Goal: Transaction & Acquisition: Subscribe to service/newsletter

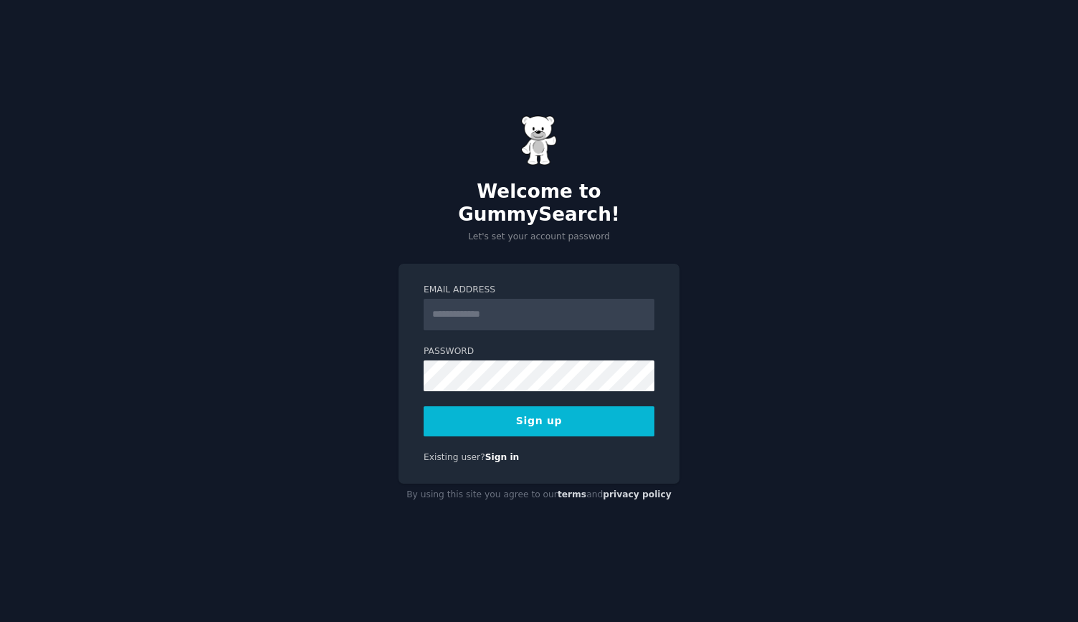
click at [529, 308] on input "Email Address" at bounding box center [539, 315] width 231 height 32
type input "**********"
click at [549, 414] on button "Sign up" at bounding box center [539, 421] width 231 height 30
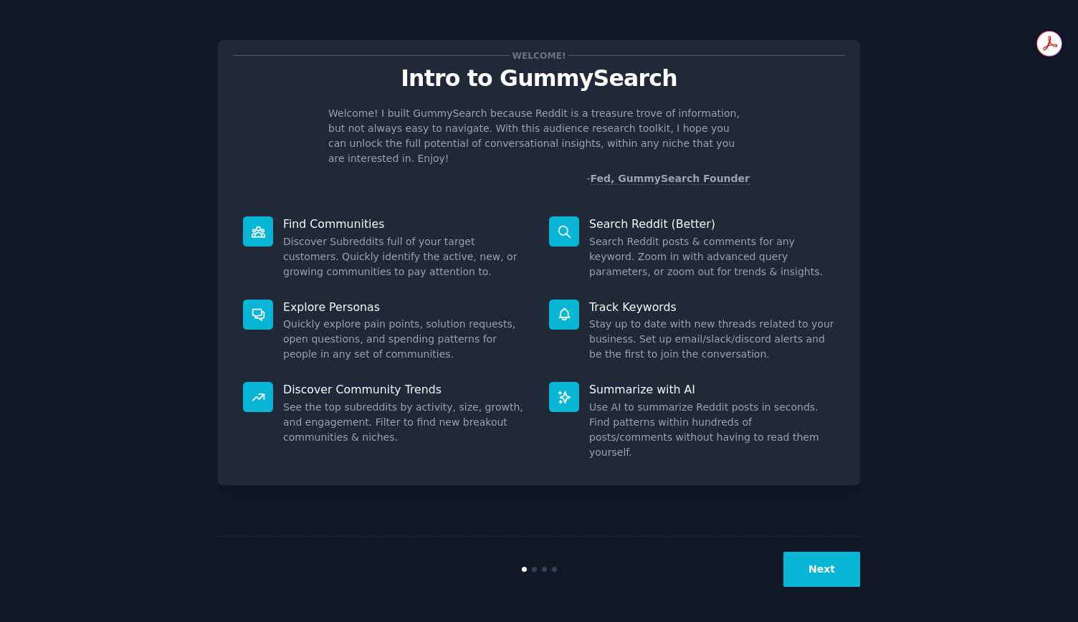
click at [811, 570] on button "Next" at bounding box center [821, 569] width 77 height 35
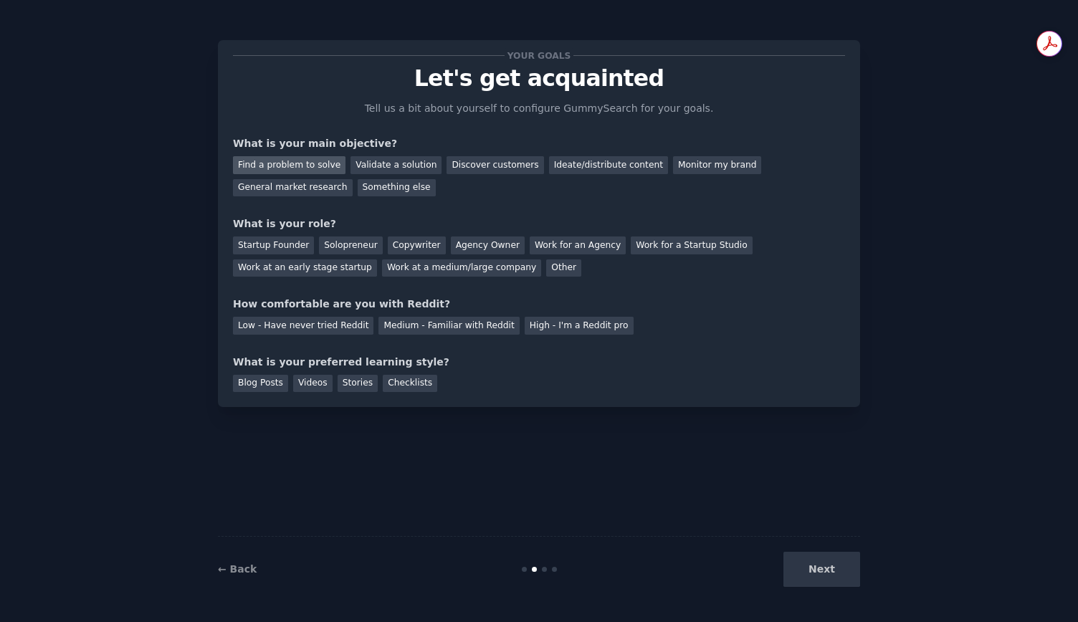
click at [322, 169] on div "Find a problem to solve" at bounding box center [289, 165] width 113 height 18
click at [489, 171] on div "Discover customers" at bounding box center [495, 165] width 97 height 18
click at [293, 245] on div "Startup Founder" at bounding box center [273, 246] width 81 height 18
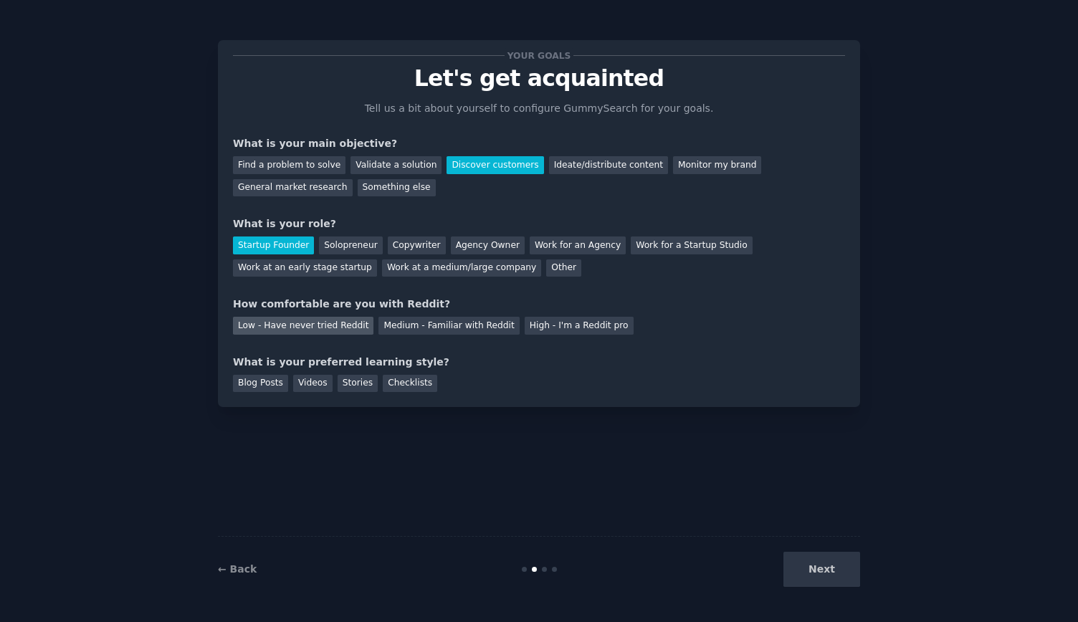
click at [323, 319] on div "Low - Have never tried Reddit" at bounding box center [303, 326] width 140 height 18
click at [346, 389] on div "Stories" at bounding box center [358, 384] width 40 height 18
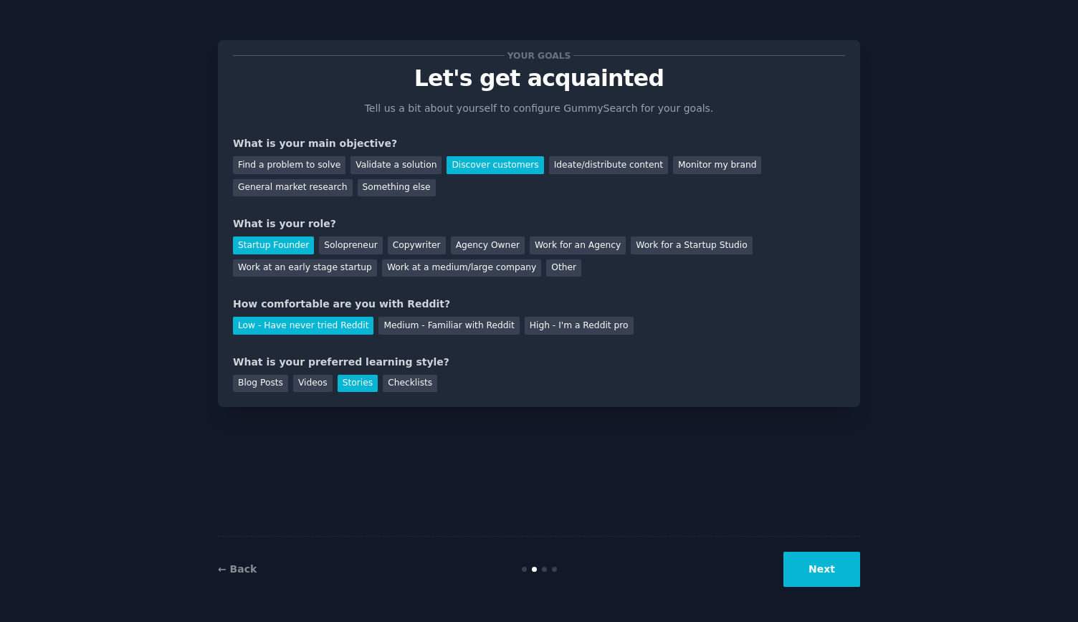
click at [821, 558] on button "Next" at bounding box center [821, 569] width 77 height 35
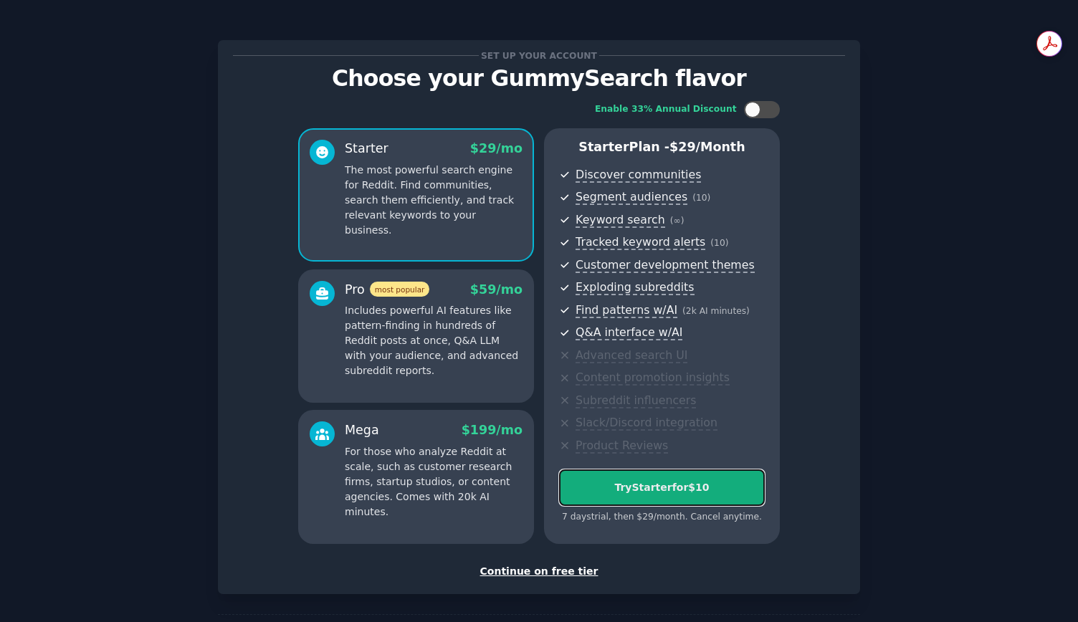
click at [659, 485] on div "Try Starter for $10" at bounding box center [662, 487] width 204 height 15
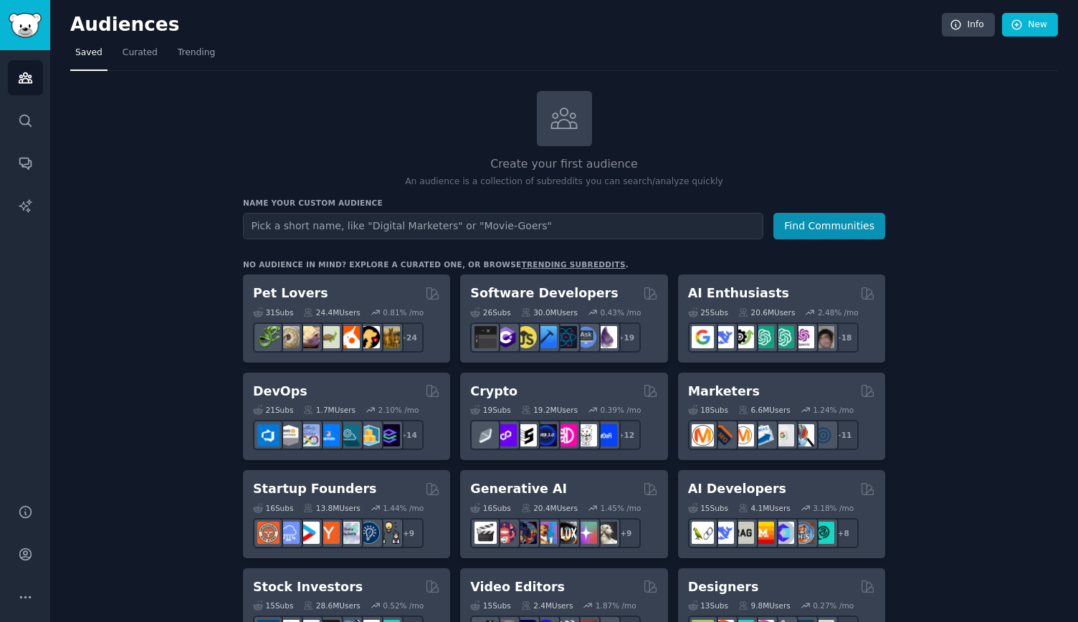
click at [533, 229] on input "text" at bounding box center [503, 226] width 520 height 27
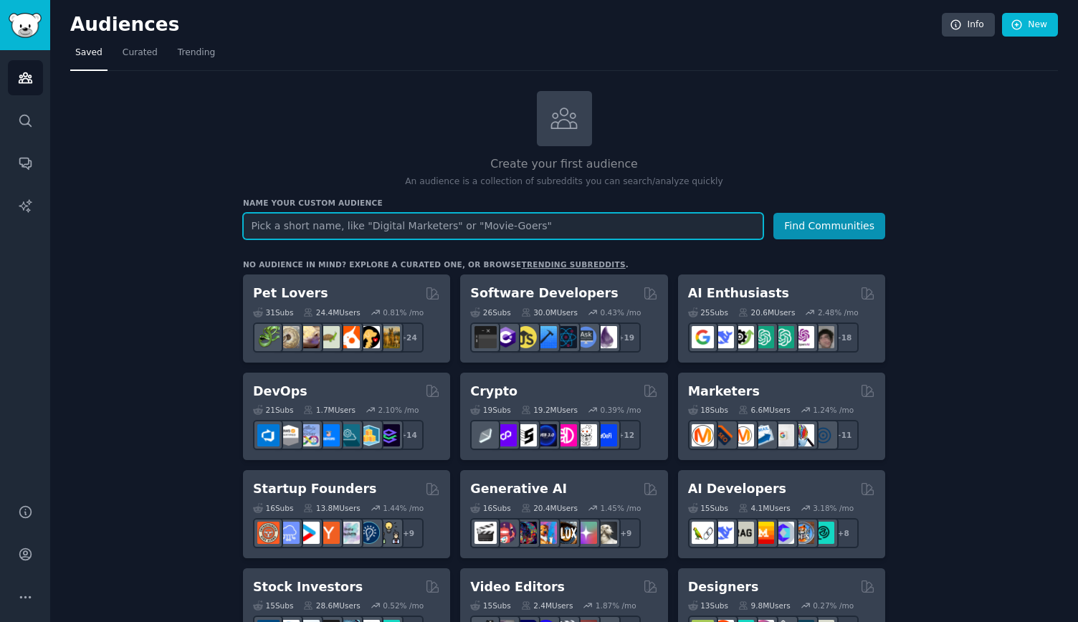
paste input "“OKR fatigue” / “OKRs abandoned” / “OKR anti-patterns"
type input "“OKR fatigue” / “OKRs abandoned” / “OKR anti-patterns"
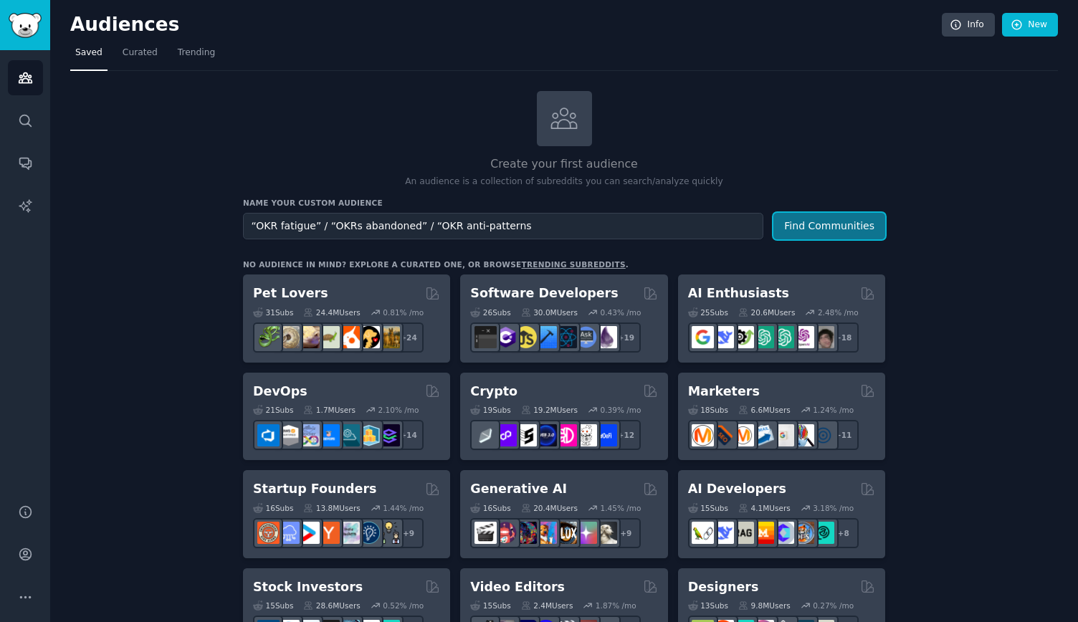
click at [811, 227] on button "Find Communities" at bounding box center [829, 226] width 112 height 27
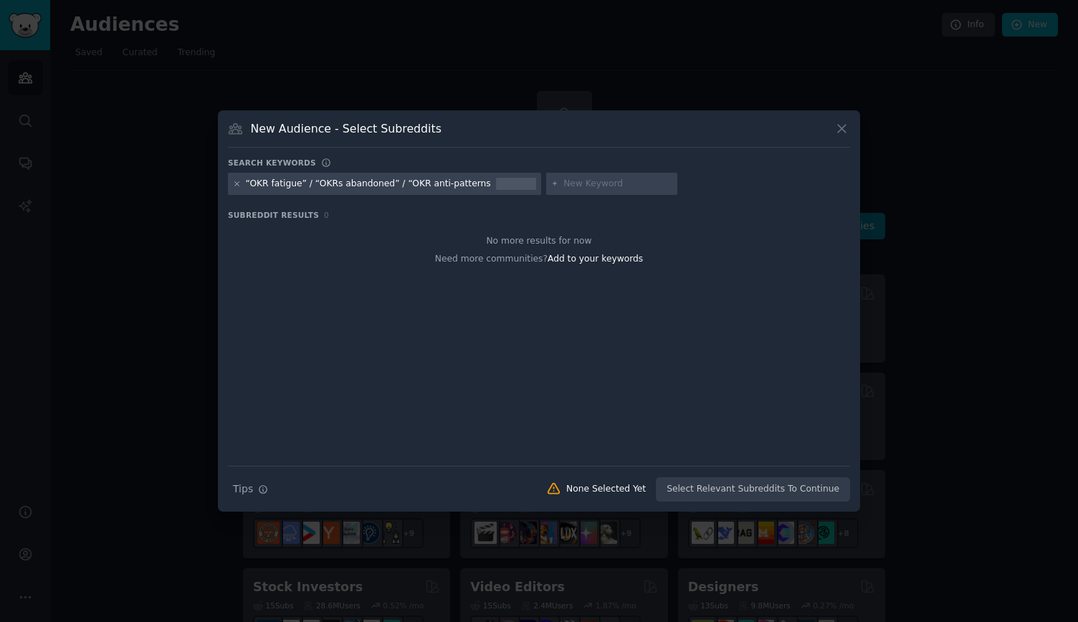
click at [237, 184] on icon at bounding box center [237, 184] width 4 height 4
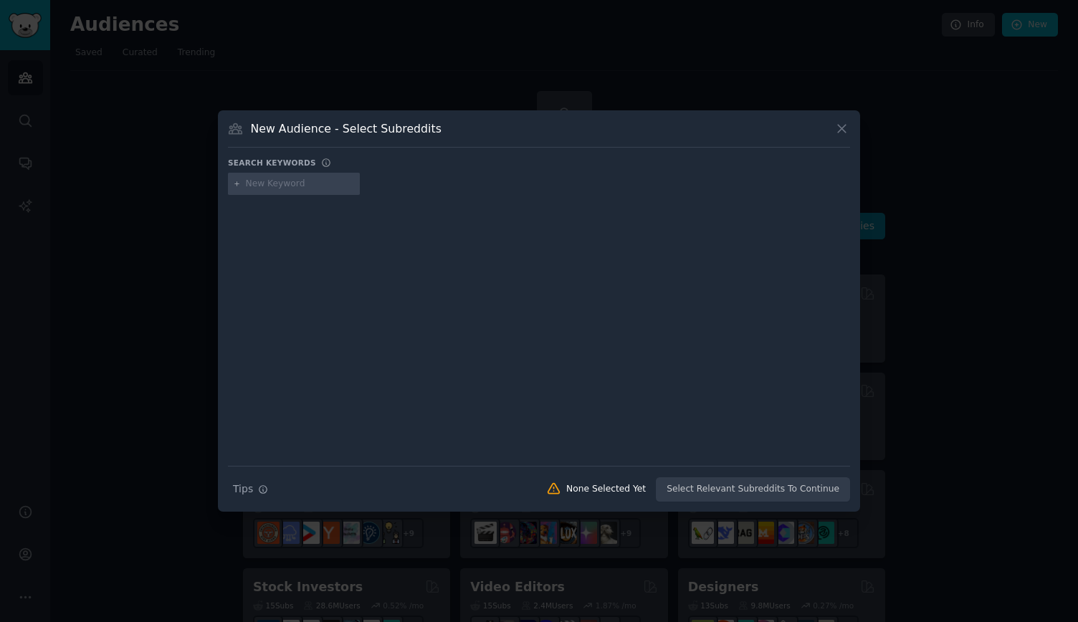
paste input "If you cut 30% of meetings next month, what would truly suffer?”"
type input "If you cut 30% of meetings next month, what would truly suffer?”"
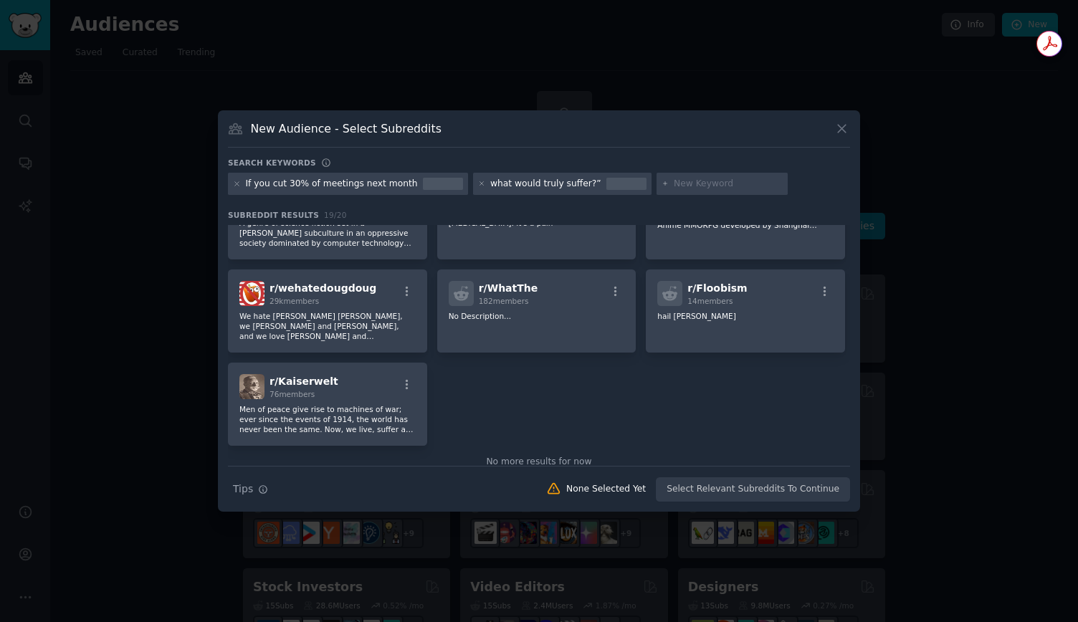
scroll to position [508, 0]
